Goal: Transaction & Acquisition: Purchase product/service

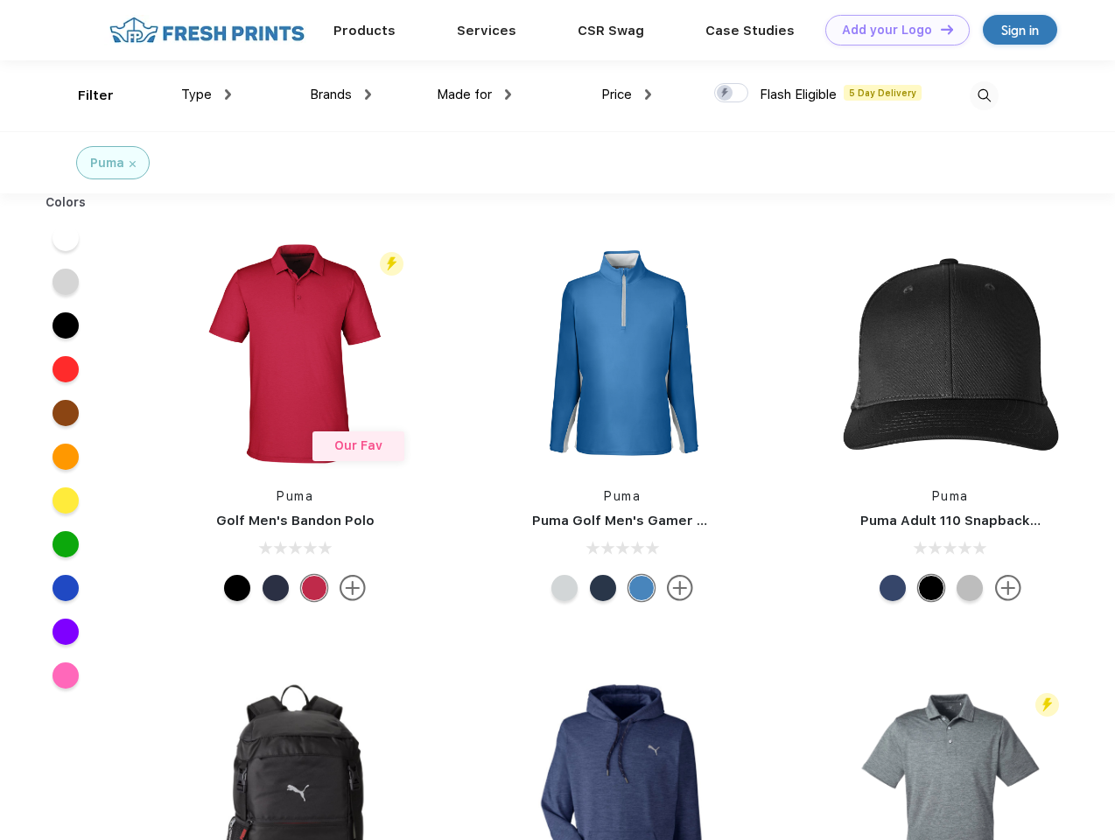
scroll to position [1, 0]
click at [891, 30] on link "Add your Logo Design Tool" at bounding box center [898, 30] width 144 height 31
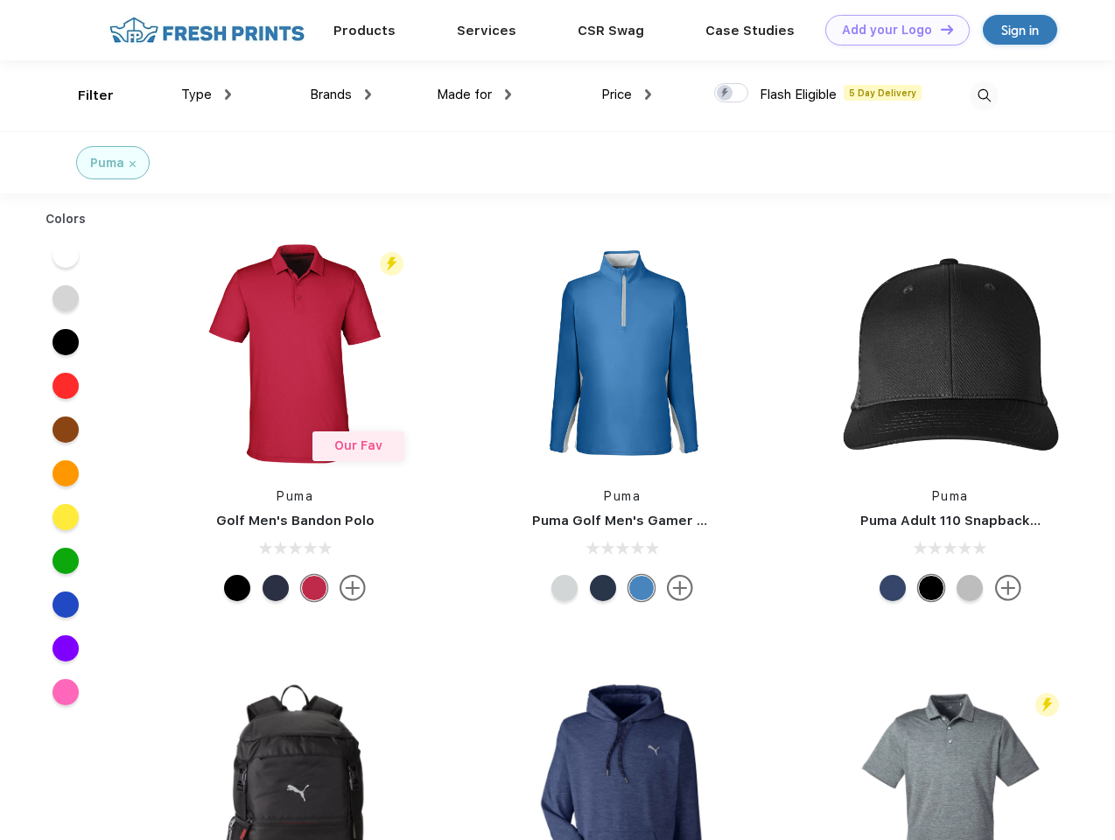
click at [0, 0] on div "Design Tool" at bounding box center [0, 0] width 0 height 0
click at [939, 29] on link "Add your Logo Design Tool" at bounding box center [898, 30] width 144 height 31
click at [84, 95] on div "Filter" at bounding box center [96, 96] width 36 height 20
click at [207, 95] on span "Type" at bounding box center [196, 95] width 31 height 16
click at [341, 95] on span "Brands" at bounding box center [331, 95] width 42 height 16
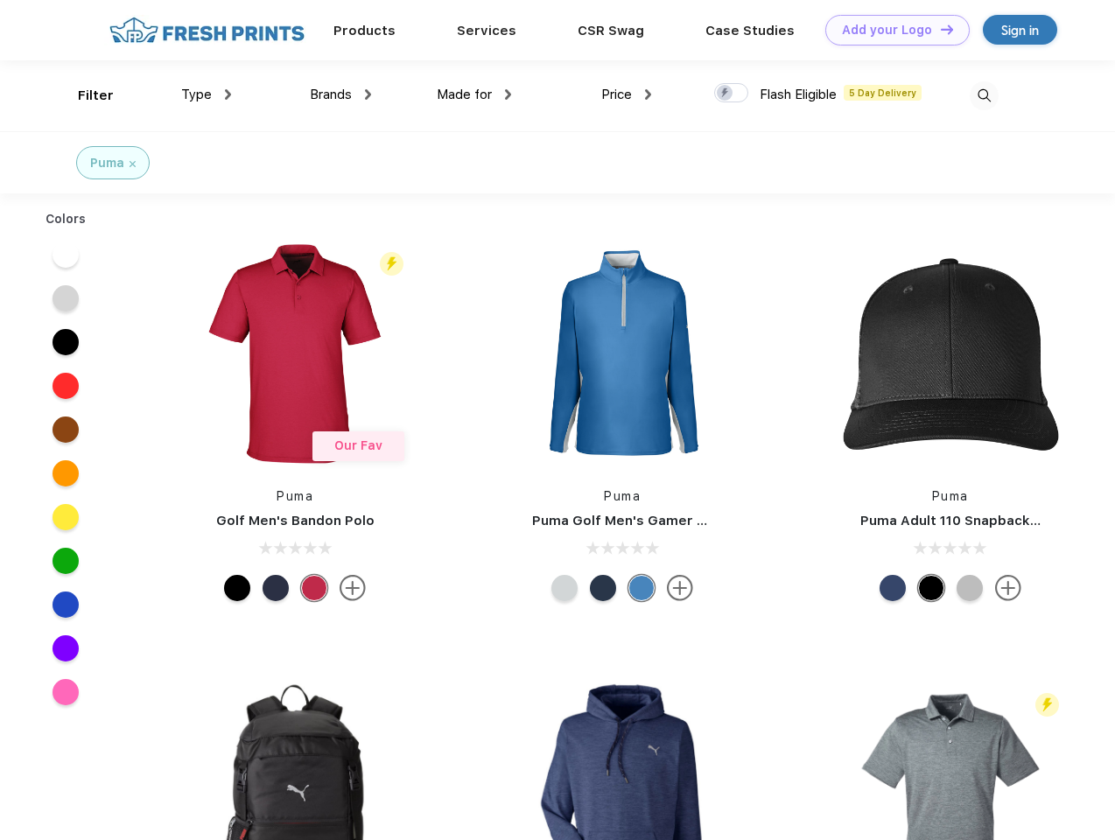
click at [475, 95] on span "Made for" at bounding box center [464, 95] width 55 height 16
click at [627, 95] on span "Price" at bounding box center [616, 95] width 31 height 16
click at [732, 94] on div at bounding box center [731, 92] width 34 height 19
click at [726, 94] on input "checkbox" at bounding box center [719, 87] width 11 height 11
click at [984, 95] on img at bounding box center [984, 95] width 29 height 29
